Goal: Task Accomplishment & Management: Complete application form

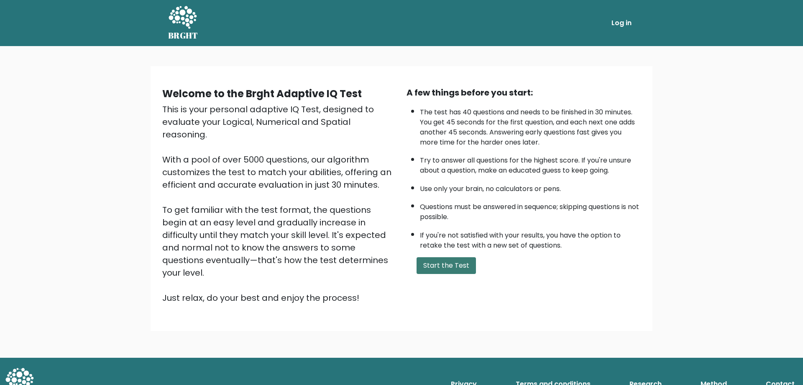
click at [448, 269] on button "Start the Test" at bounding box center [446, 265] width 59 height 17
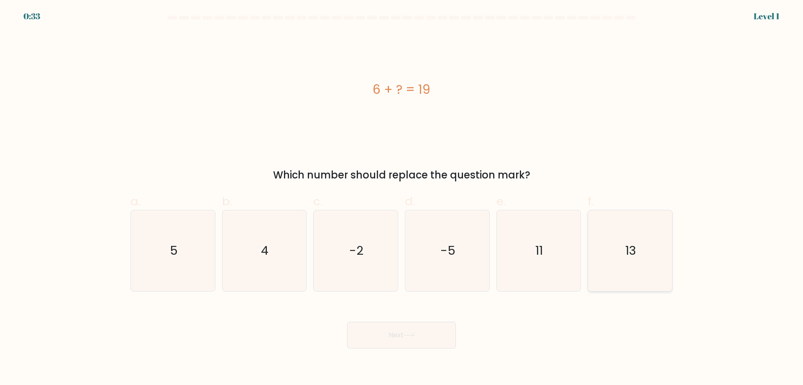
click at [622, 249] on icon "13" at bounding box center [630, 250] width 81 height 81
click at [402, 198] on input "f. 13" at bounding box center [402, 194] width 0 height 5
radio input "true"
click at [421, 332] on button "Next" at bounding box center [401, 334] width 109 height 27
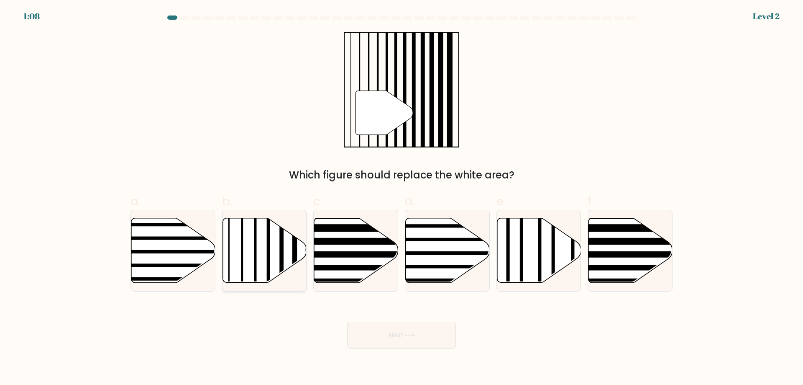
click at [258, 263] on icon at bounding box center [265, 250] width 84 height 64
click at [402, 198] on input "b." at bounding box center [402, 194] width 0 height 5
radio input "true"
click at [403, 331] on button "Next" at bounding box center [401, 334] width 109 height 27
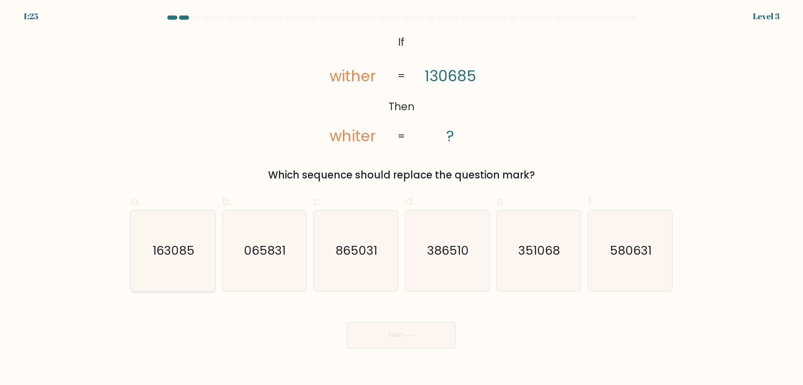
click at [177, 254] on text "163085" at bounding box center [174, 250] width 42 height 17
click at [402, 198] on input "a. 163085" at bounding box center [402, 194] width 0 height 5
radio input "true"
click at [394, 341] on button "Next" at bounding box center [401, 334] width 109 height 27
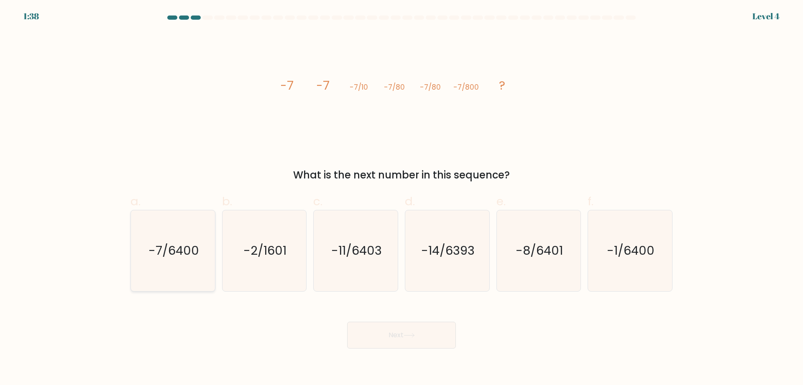
click at [187, 257] on text "-7/6400" at bounding box center [174, 250] width 51 height 17
click at [402, 198] on input "a. -7/6400" at bounding box center [402, 194] width 0 height 5
radio input "true"
click at [407, 333] on icon at bounding box center [409, 335] width 11 height 5
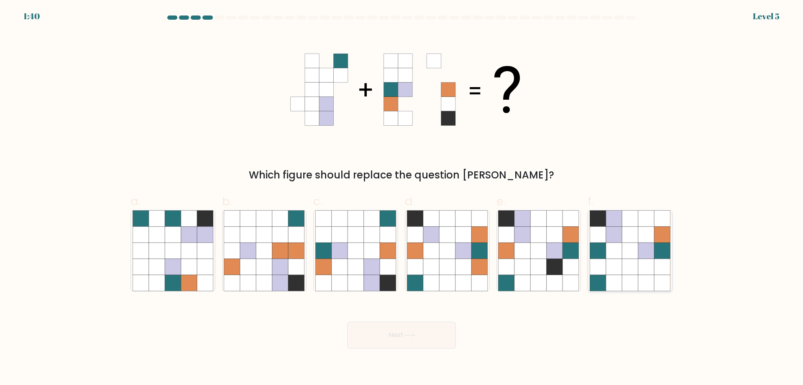
click at [621, 258] on icon at bounding box center [614, 250] width 16 height 16
click at [402, 198] on input "f." at bounding box center [402, 194] width 0 height 5
radio input "true"
click at [415, 333] on icon at bounding box center [409, 335] width 11 height 5
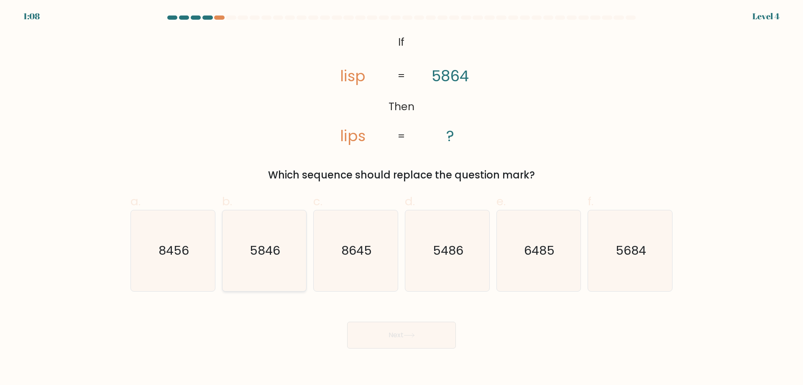
click at [281, 254] on icon "5846" at bounding box center [264, 250] width 81 height 81
click at [402, 198] on input "b. 5846" at bounding box center [402, 194] width 0 height 5
radio input "true"
click at [402, 342] on button "Next" at bounding box center [401, 334] width 109 height 27
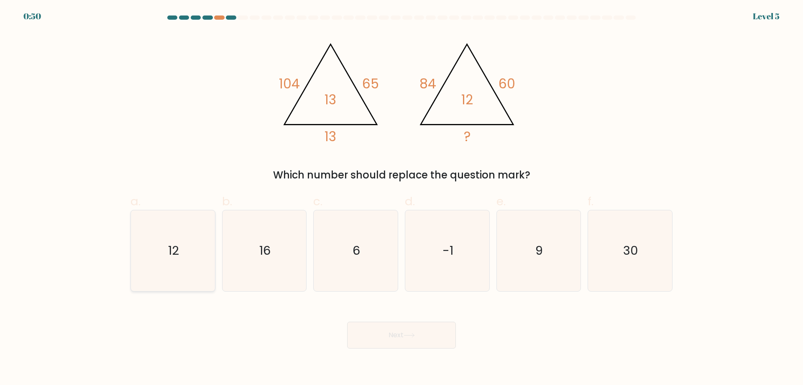
click at [179, 259] on text "12" at bounding box center [173, 250] width 11 height 17
click at [402, 198] on input "a. 12" at bounding box center [402, 194] width 0 height 5
radio input "true"
click at [377, 333] on button "Next" at bounding box center [401, 334] width 109 height 27
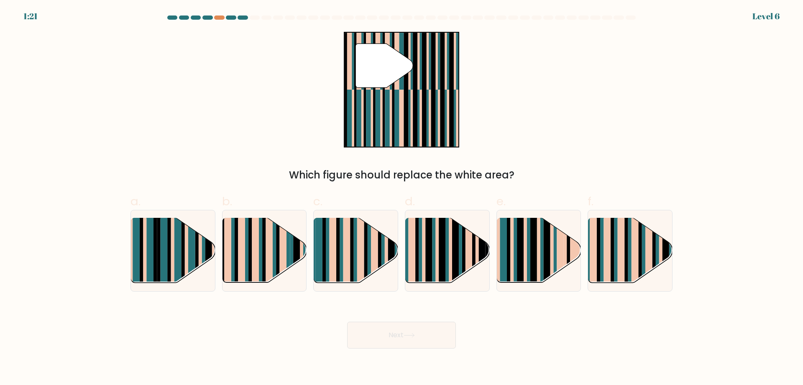
drag, startPoint x: 259, startPoint y: 253, endPoint x: 258, endPoint y: 187, distance: 65.7
click at [258, 189] on div "a. b. c. d." at bounding box center [401, 238] width 549 height 105
click at [435, 244] on rect at bounding box center [433, 243] width 3 height 83
click at [402, 198] on input "d." at bounding box center [402, 194] width 0 height 5
radio input "true"
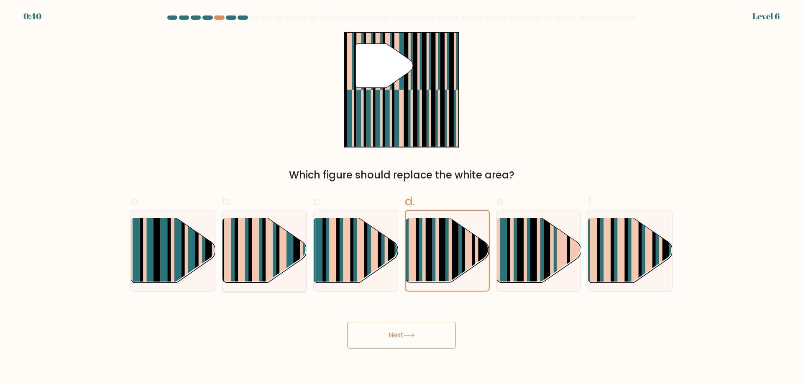
click at [296, 251] on rect at bounding box center [296, 243] width 7 height 83
click at [402, 198] on input "b." at bounding box center [402, 194] width 0 height 5
radio input "true"
click at [412, 335] on icon at bounding box center [409, 335] width 11 height 5
click at [399, 339] on button "Next" at bounding box center [401, 334] width 109 height 27
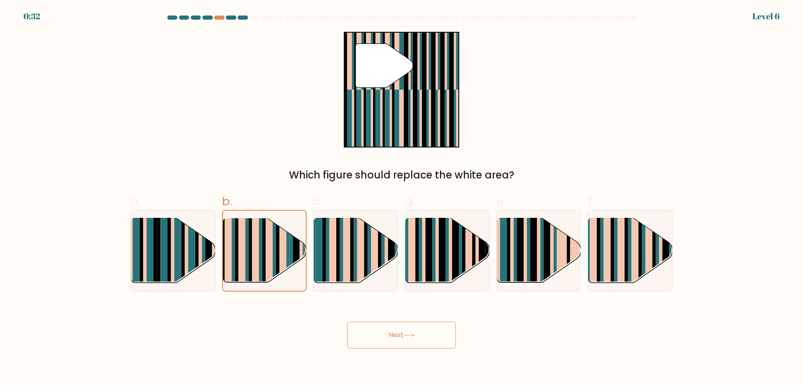
click at [313, 326] on div "Next" at bounding box center [402, 324] width 552 height 47
click at [394, 335] on button "Next" at bounding box center [401, 334] width 109 height 27
click at [271, 256] on rect at bounding box center [269, 244] width 7 height 82
click at [402, 198] on input "b." at bounding box center [402, 194] width 0 height 5
click at [351, 262] on rect at bounding box center [351, 243] width 3 height 83
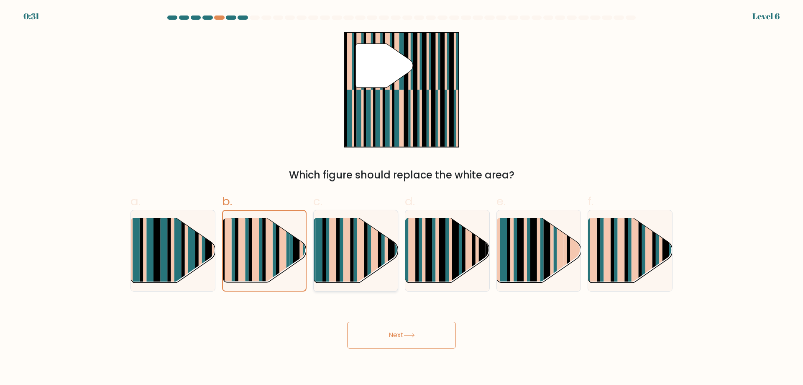
click at [402, 198] on input "c." at bounding box center [402, 194] width 0 height 5
radio input "true"
click at [267, 257] on rect at bounding box center [269, 243] width 7 height 83
click at [402, 198] on input "b." at bounding box center [402, 194] width 0 height 5
radio input "true"
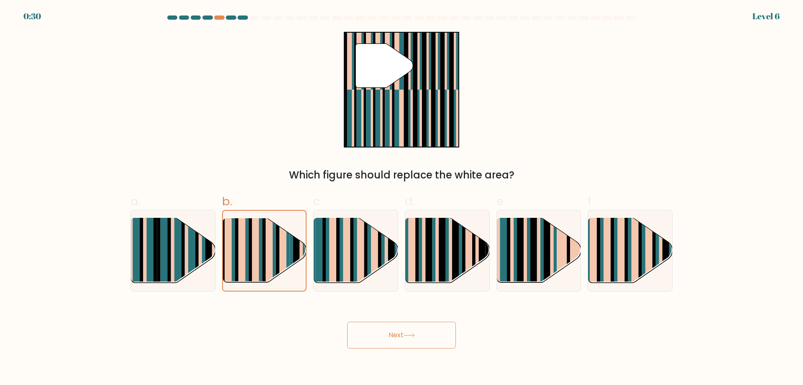
click at [388, 339] on button "Next" at bounding box center [401, 334] width 109 height 27
click at [389, 339] on button "Next" at bounding box center [401, 334] width 109 height 27
click at [200, 254] on rect at bounding box center [200, 257] width 3 height 83
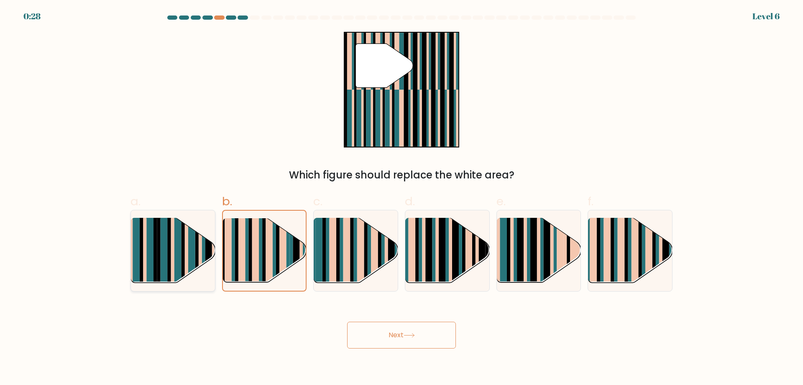
click at [402, 198] on input "a." at bounding box center [402, 194] width 0 height 5
radio input "true"
drag, startPoint x: 276, startPoint y: 264, endPoint x: 303, endPoint y: 281, distance: 32.2
click at [277, 264] on g at bounding box center [290, 285] width 168 height 168
click at [402, 198] on input "b." at bounding box center [402, 194] width 0 height 5
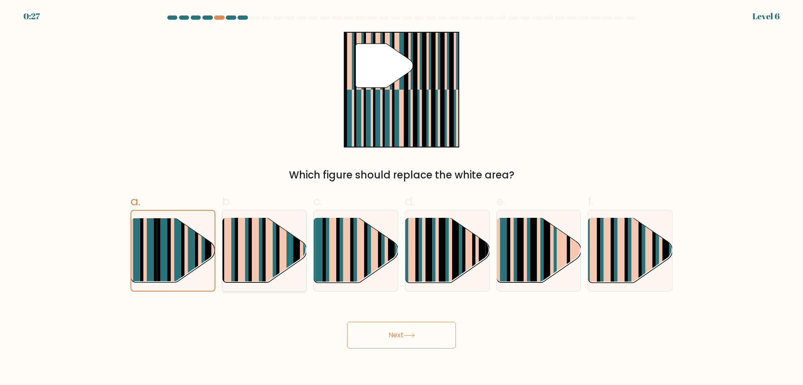
radio input "true"
click at [412, 335] on icon at bounding box center [409, 335] width 10 height 4
click at [413, 336] on icon at bounding box center [409, 335] width 11 height 5
click at [415, 330] on button "Next" at bounding box center [401, 334] width 109 height 27
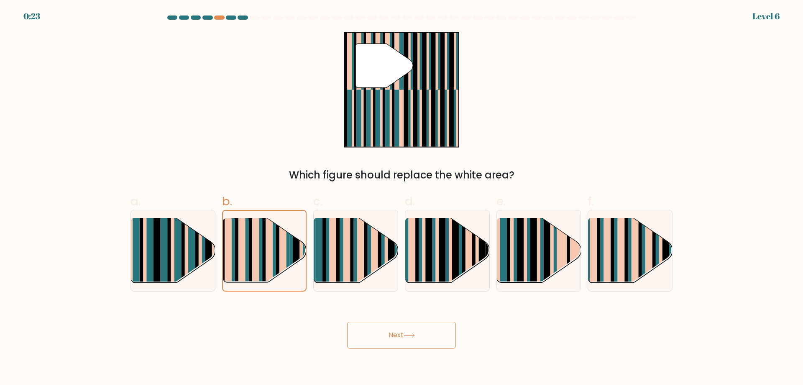
click at [414, 330] on button "Next" at bounding box center [401, 334] width 109 height 27
click at [338, 239] on rect at bounding box center [337, 243] width 3 height 83
click at [402, 198] on input "c." at bounding box center [402, 194] width 0 height 5
radio input "true"
click at [405, 334] on button "Next" at bounding box center [401, 334] width 109 height 27
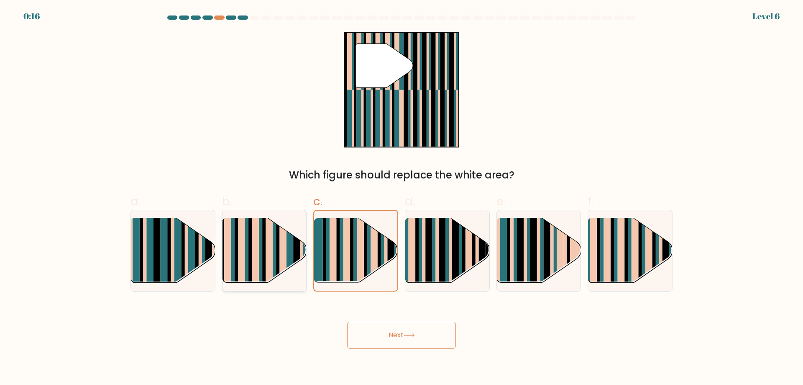
click at [275, 257] on rect at bounding box center [274, 243] width 3 height 83
click at [402, 198] on input "b." at bounding box center [402, 194] width 0 height 5
radio input "true"
click at [375, 332] on button "Next" at bounding box center [401, 334] width 109 height 27
click at [377, 332] on button "Next" at bounding box center [401, 334] width 109 height 27
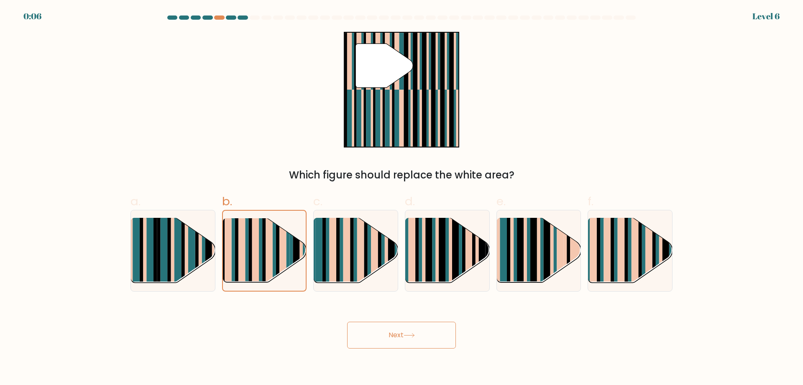
click at [389, 332] on button "Next" at bounding box center [401, 334] width 109 height 27
click at [543, 206] on label "e." at bounding box center [539, 241] width 85 height 99
click at [402, 198] on input "e." at bounding box center [402, 194] width 0 height 5
radio input "true"
click at [593, 248] on div at bounding box center [630, 251] width 85 height 82
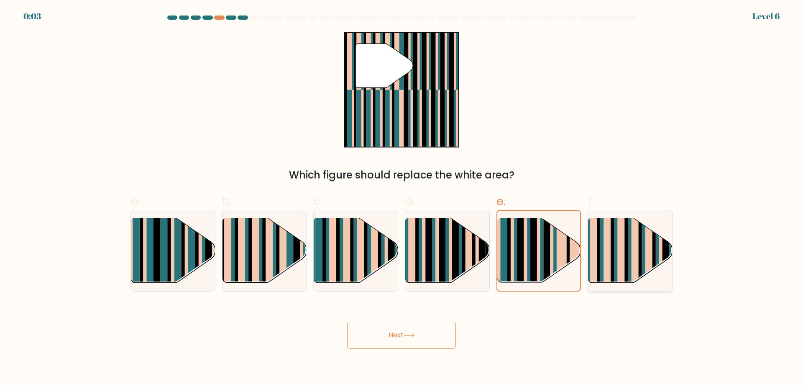
click at [402, 198] on input "f." at bounding box center [402, 194] width 0 height 5
radio input "true"
drag, startPoint x: 378, startPoint y: 261, endPoint x: 361, endPoint y: 256, distance: 17.5
click at [378, 261] on rect at bounding box center [379, 243] width 3 height 83
click at [402, 198] on input "c." at bounding box center [402, 194] width 0 height 5
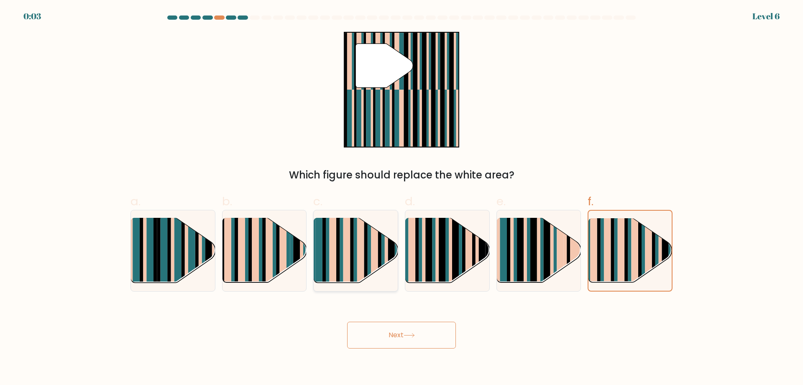
radio input "true"
click at [362, 256] on g at bounding box center [381, 285] width 166 height 166
click at [402, 198] on input "c." at bounding box center [402, 194] width 0 height 5
click at [304, 253] on div at bounding box center [264, 251] width 85 height 82
click at [402, 198] on input "b." at bounding box center [402, 194] width 0 height 5
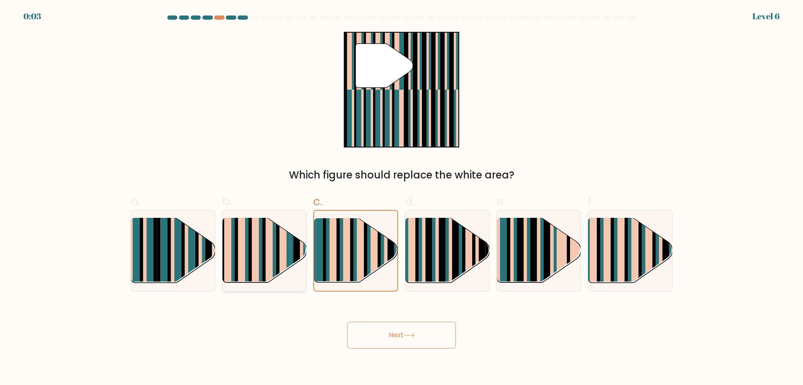
radio input "true"
click at [304, 251] on rect at bounding box center [304, 244] width 3 height 82
click at [402, 198] on input "b." at bounding box center [402, 194] width 0 height 5
drag, startPoint x: 304, startPoint y: 251, endPoint x: 357, endPoint y: 286, distance: 63.8
click at [305, 253] on rect at bounding box center [304, 244] width 3 height 82
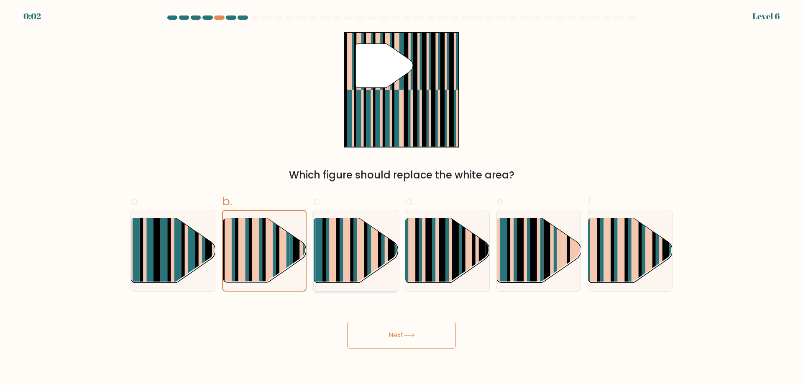
click at [402, 198] on input "b." at bounding box center [402, 194] width 0 height 5
drag, startPoint x: 395, startPoint y: 321, endPoint x: 398, endPoint y: 325, distance: 4.5
click at [397, 324] on div "Next" at bounding box center [402, 324] width 552 height 47
click at [399, 325] on button "Next" at bounding box center [401, 334] width 109 height 27
drag, startPoint x: 399, startPoint y: 326, endPoint x: 315, endPoint y: 179, distance: 169.6
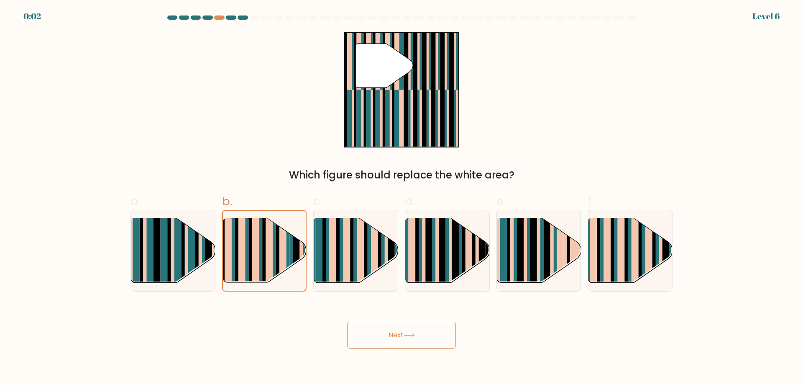
click at [399, 327] on button "Next" at bounding box center [401, 334] width 109 height 27
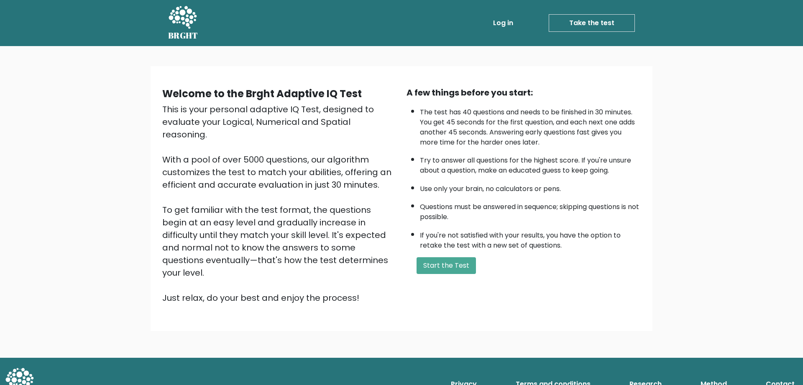
click at [103, 180] on div "Welcome to the Brght Adaptive IQ Test This is your personal adaptive IQ Test, d…" at bounding box center [401, 201] width 803 height 311
click at [462, 269] on button "Start the Test" at bounding box center [446, 265] width 59 height 17
